Goal: Transaction & Acquisition: Purchase product/service

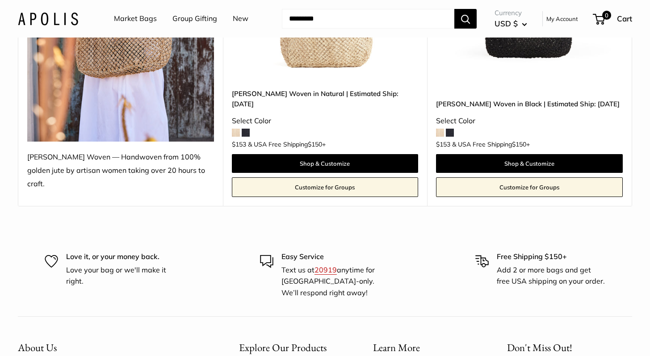
scroll to position [253, 0]
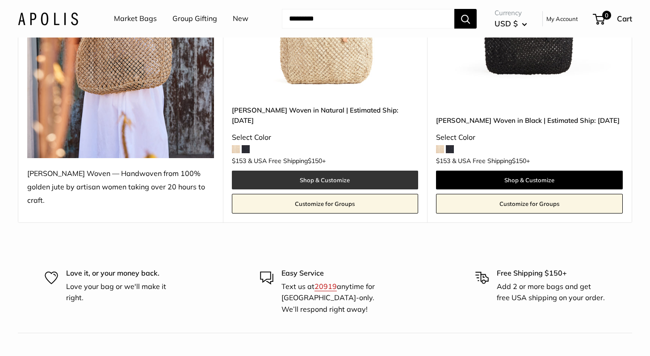
click at [370, 171] on link "Shop & Customize" at bounding box center [325, 180] width 187 height 19
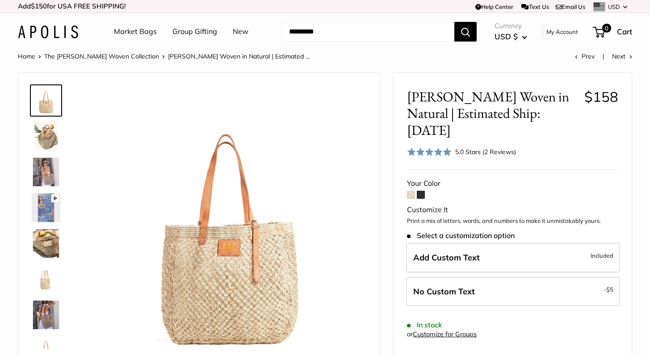
click at [44, 236] on img at bounding box center [46, 243] width 29 height 29
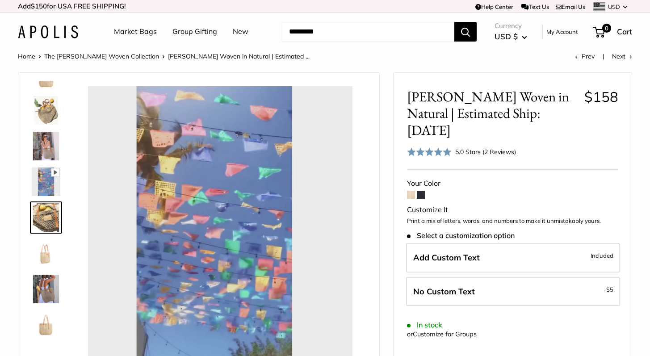
scroll to position [28, 0]
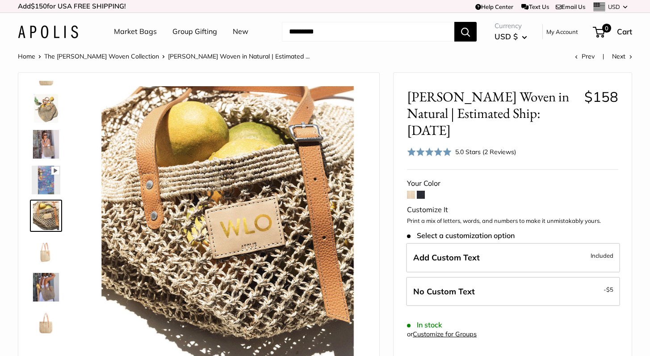
click at [44, 184] on img at bounding box center [46, 180] width 29 height 29
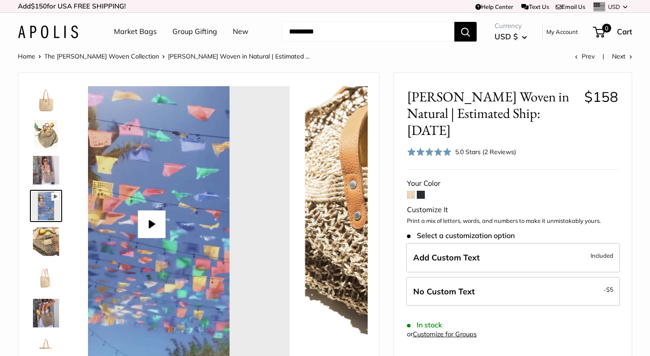
scroll to position [0, 0]
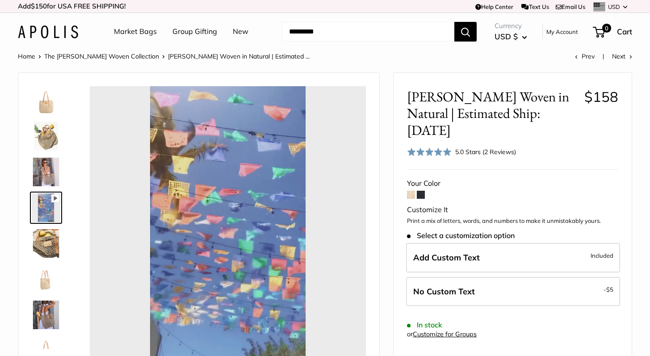
click at [45, 160] on img at bounding box center [46, 172] width 29 height 29
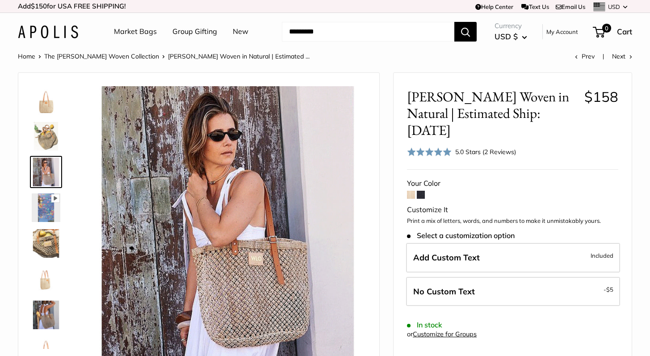
type input "*****"
click at [47, 146] on img at bounding box center [46, 136] width 29 height 29
